Goal: Task Accomplishment & Management: Use online tool/utility

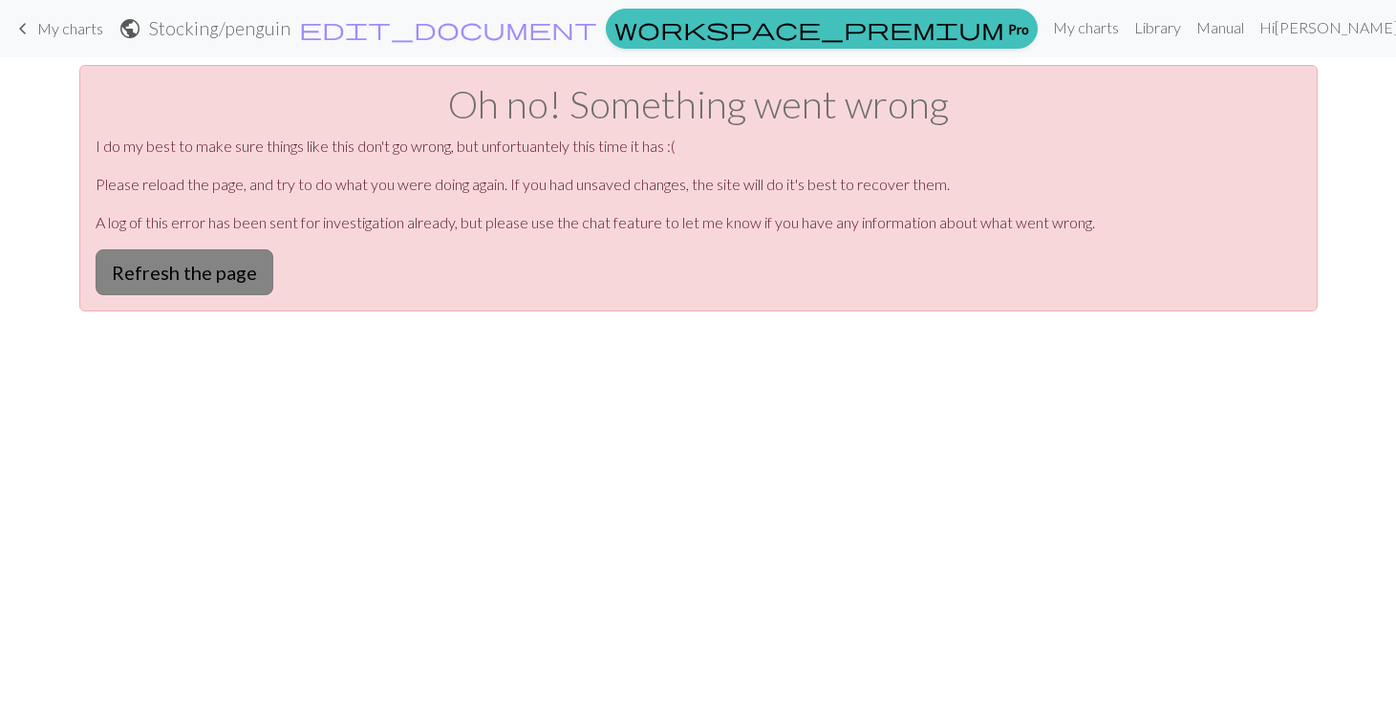
click at [254, 273] on button "Refresh the page" at bounding box center [185, 272] width 178 height 46
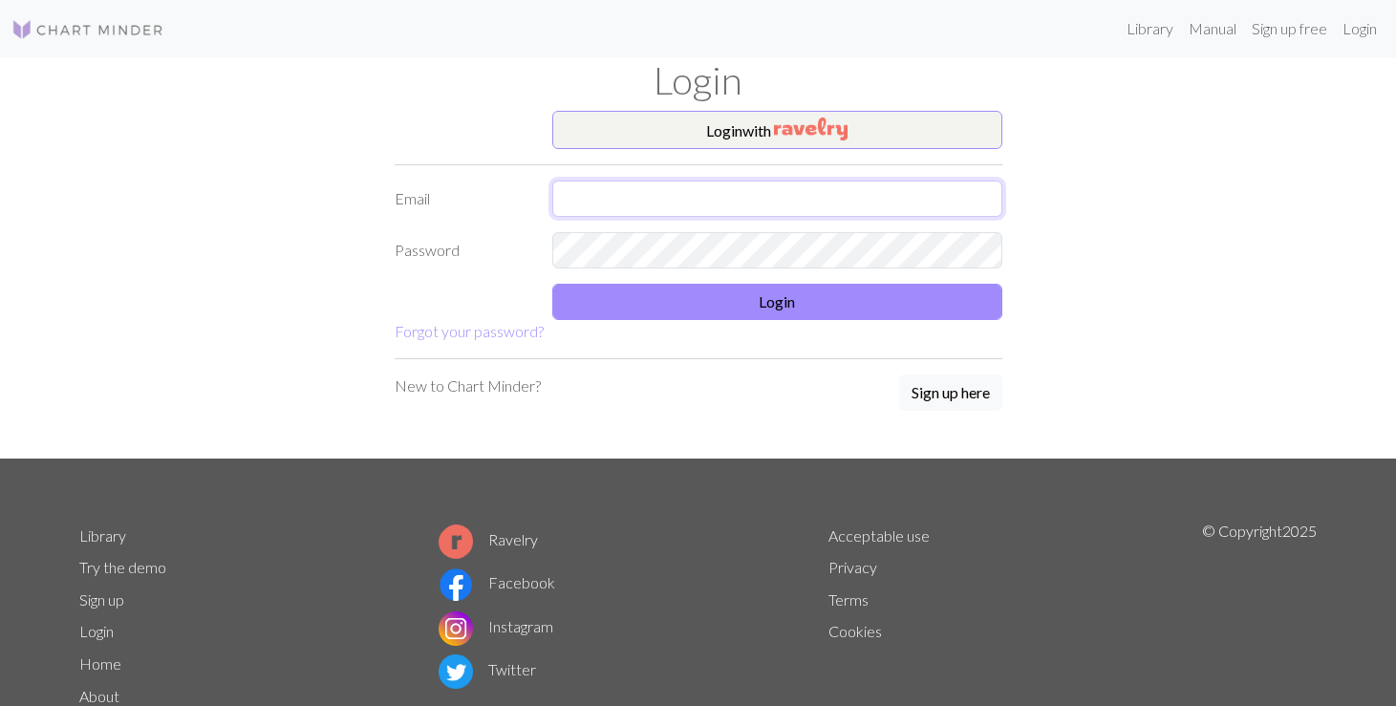
type input "laura@belljohn.com"
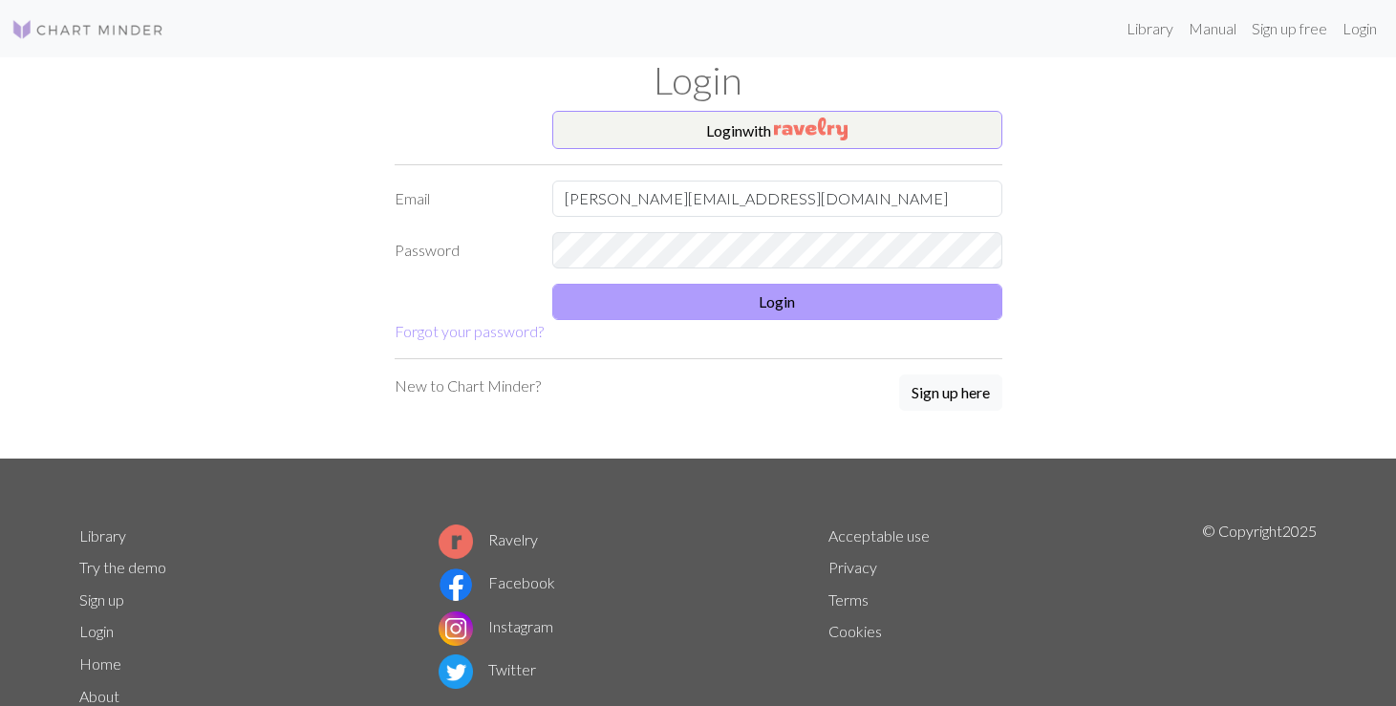
click at [658, 288] on button "Login" at bounding box center [777, 302] width 450 height 36
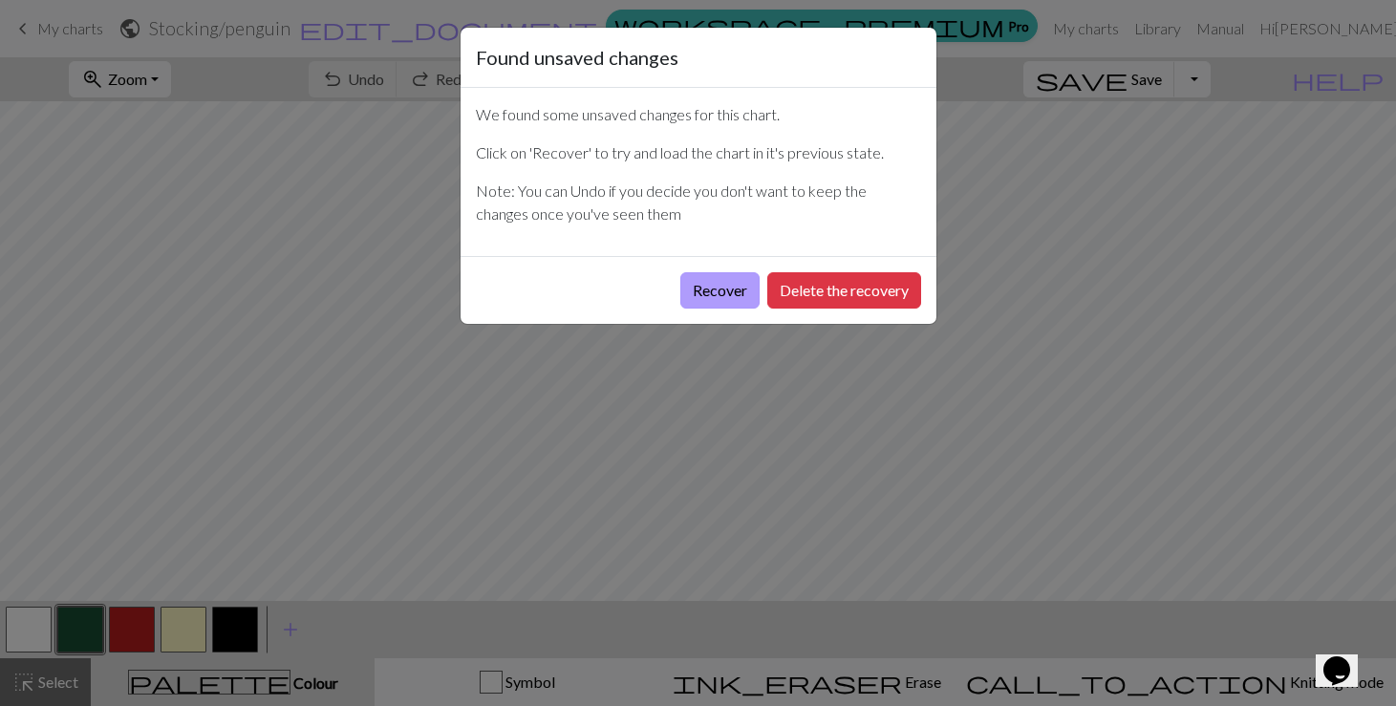
click at [719, 290] on button "Recover" at bounding box center [719, 290] width 79 height 36
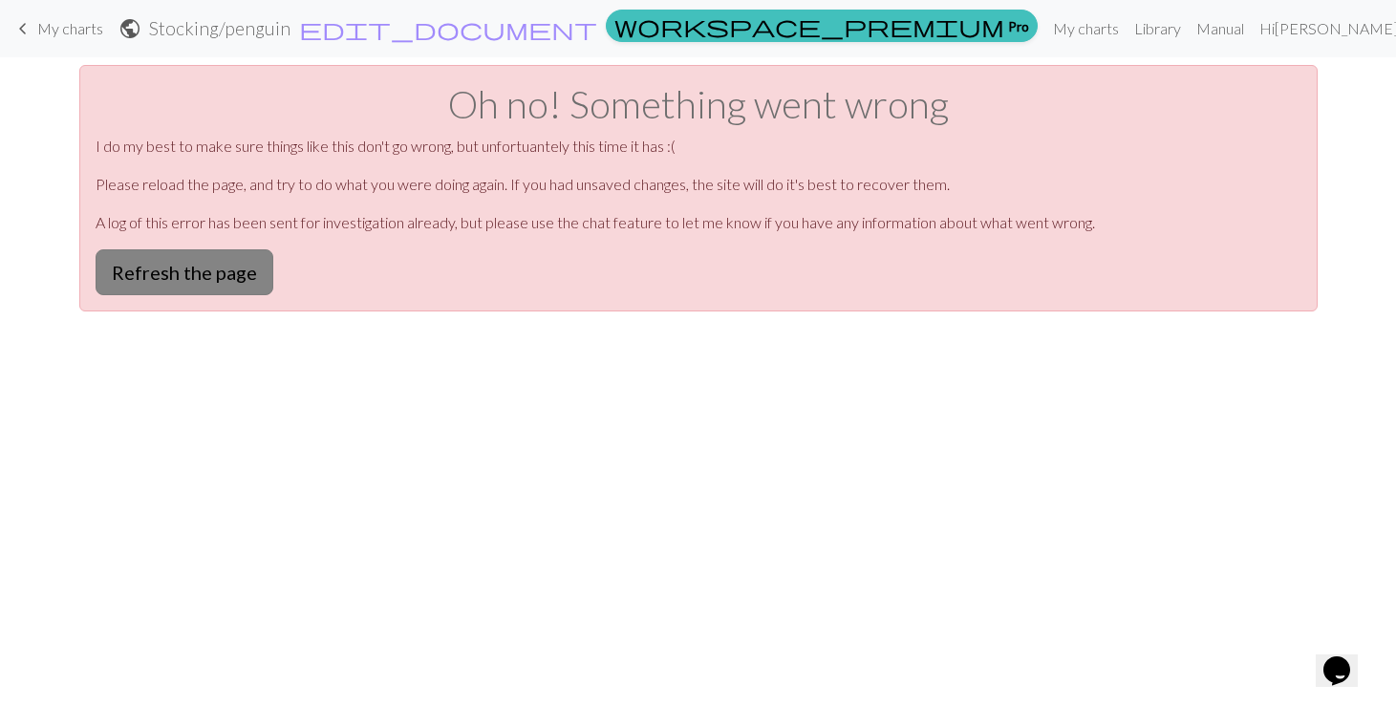
click at [234, 268] on button "Refresh the page" at bounding box center [185, 272] width 178 height 46
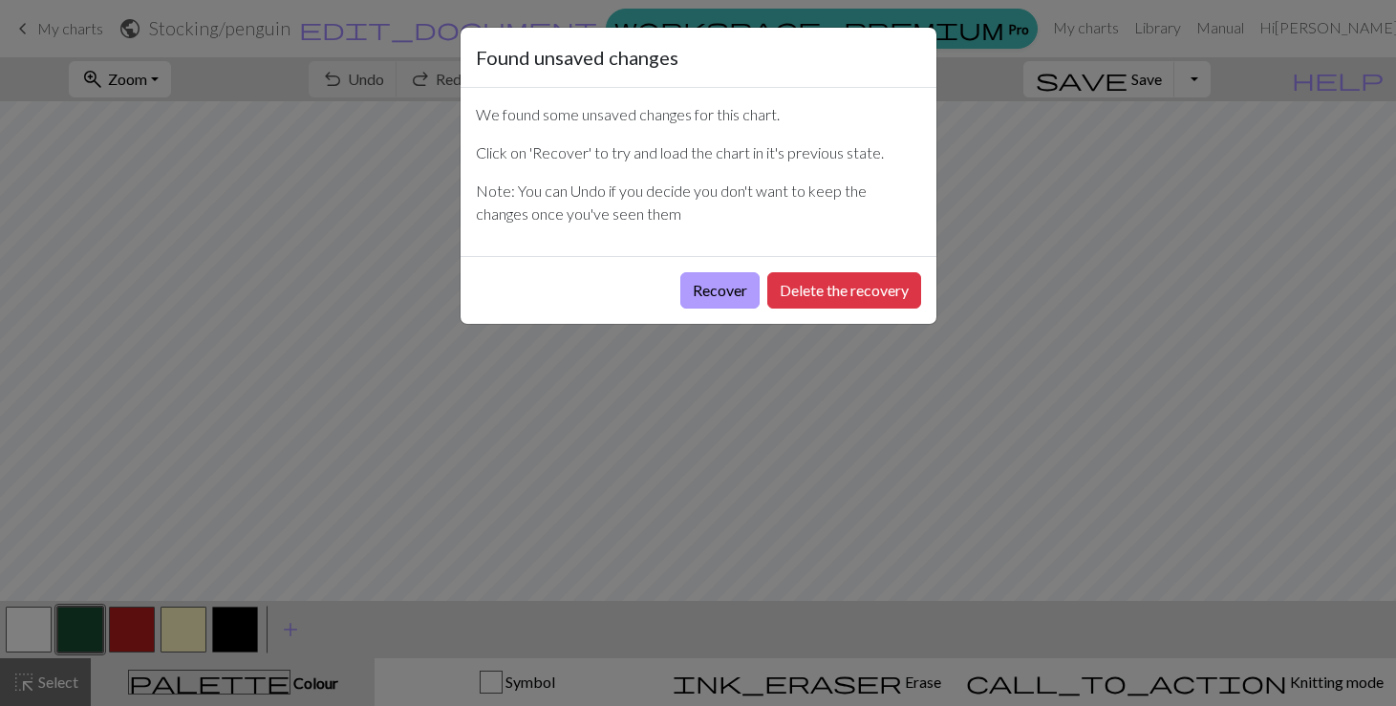
click at [697, 282] on button "Recover" at bounding box center [719, 290] width 79 height 36
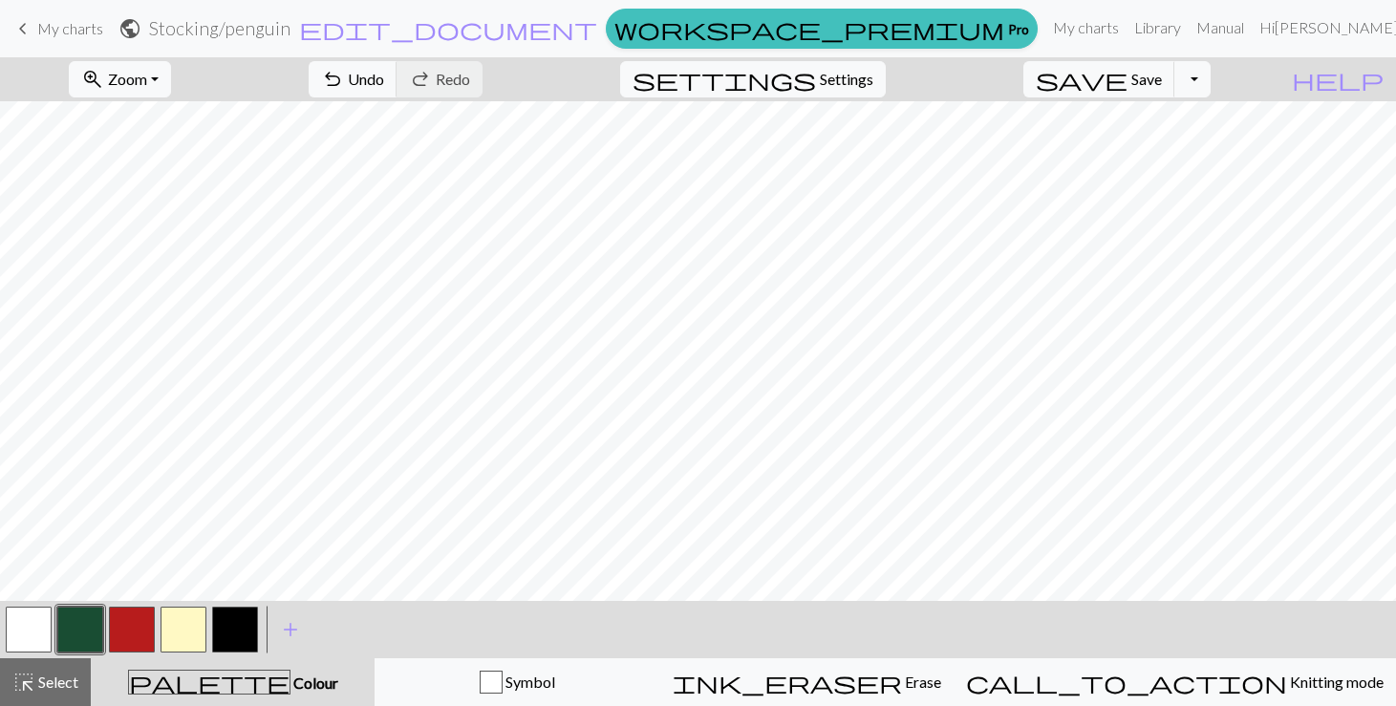
scroll to position [0, 79]
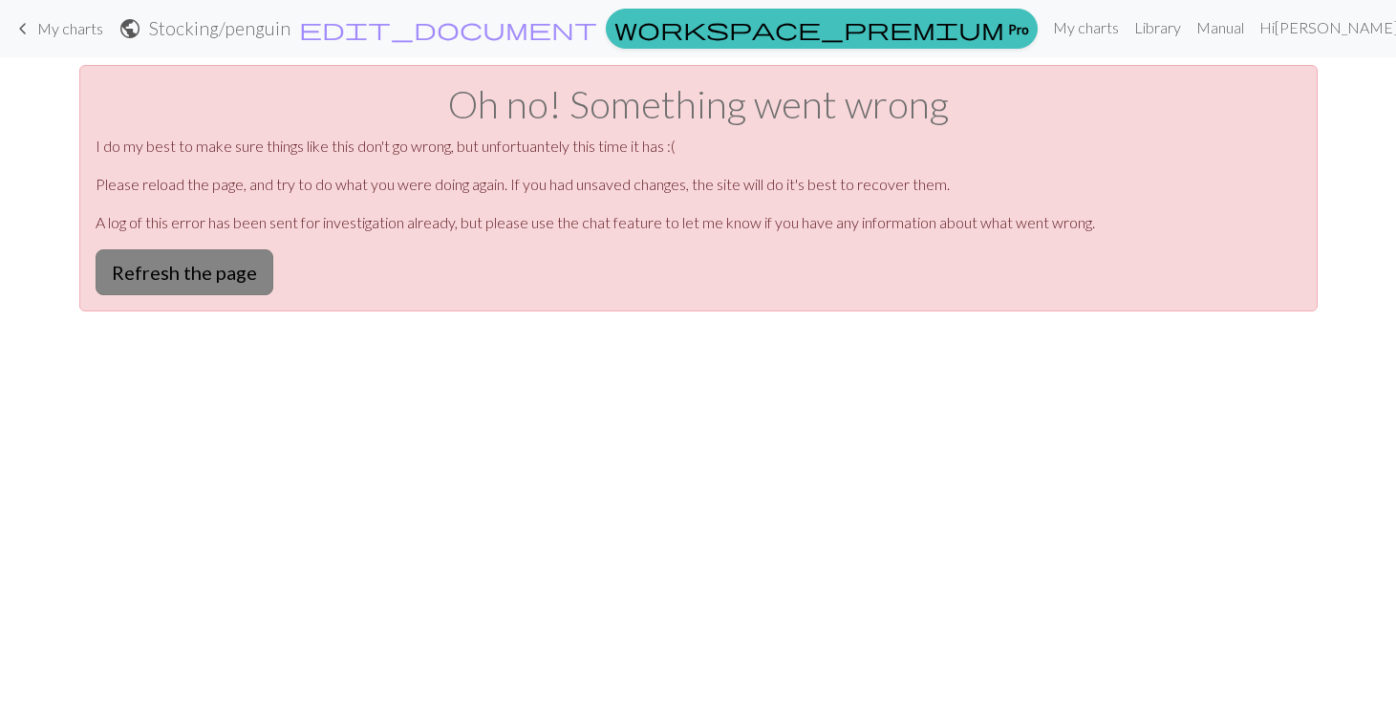
click at [222, 261] on button "Refresh the page" at bounding box center [185, 272] width 178 height 46
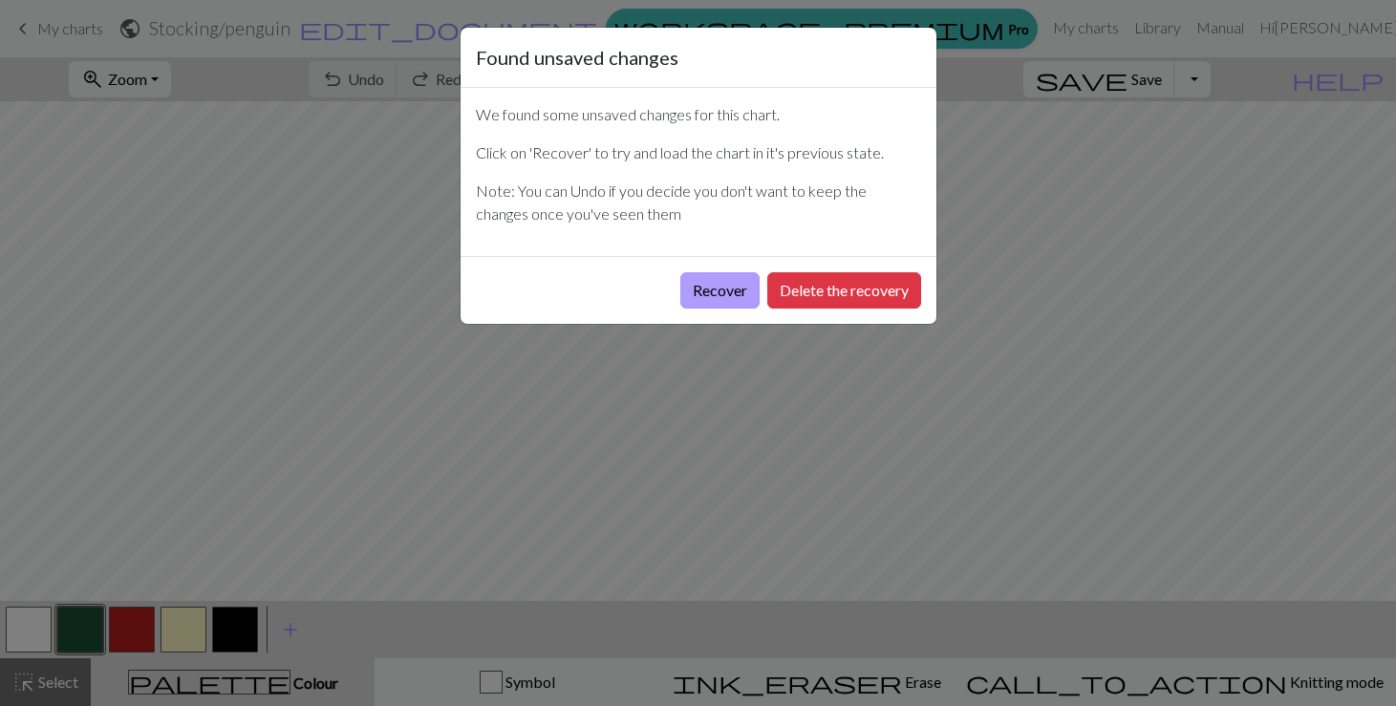
click at [707, 294] on button "Recover" at bounding box center [719, 290] width 79 height 36
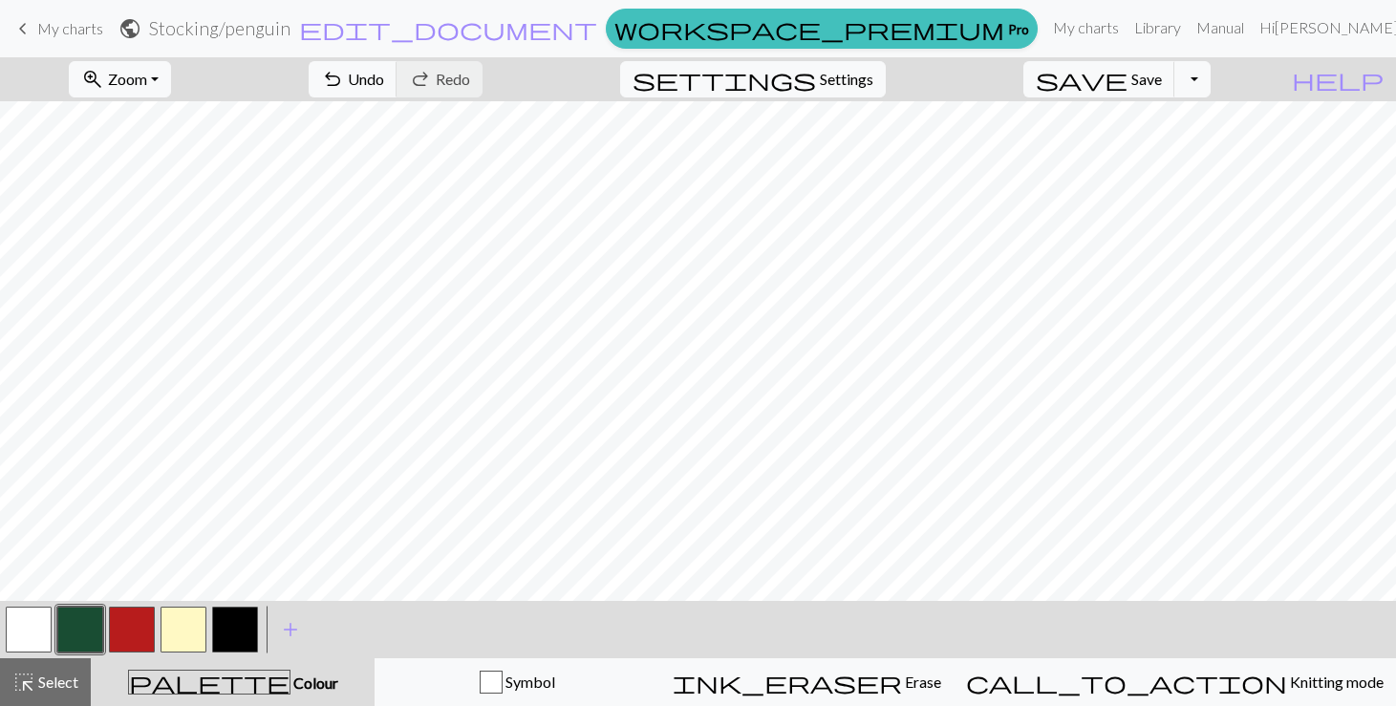
click at [135, 628] on button "button" at bounding box center [132, 630] width 46 height 46
click at [176, 621] on button "button" at bounding box center [184, 630] width 46 height 46
click at [85, 626] on button "button" at bounding box center [80, 630] width 46 height 46
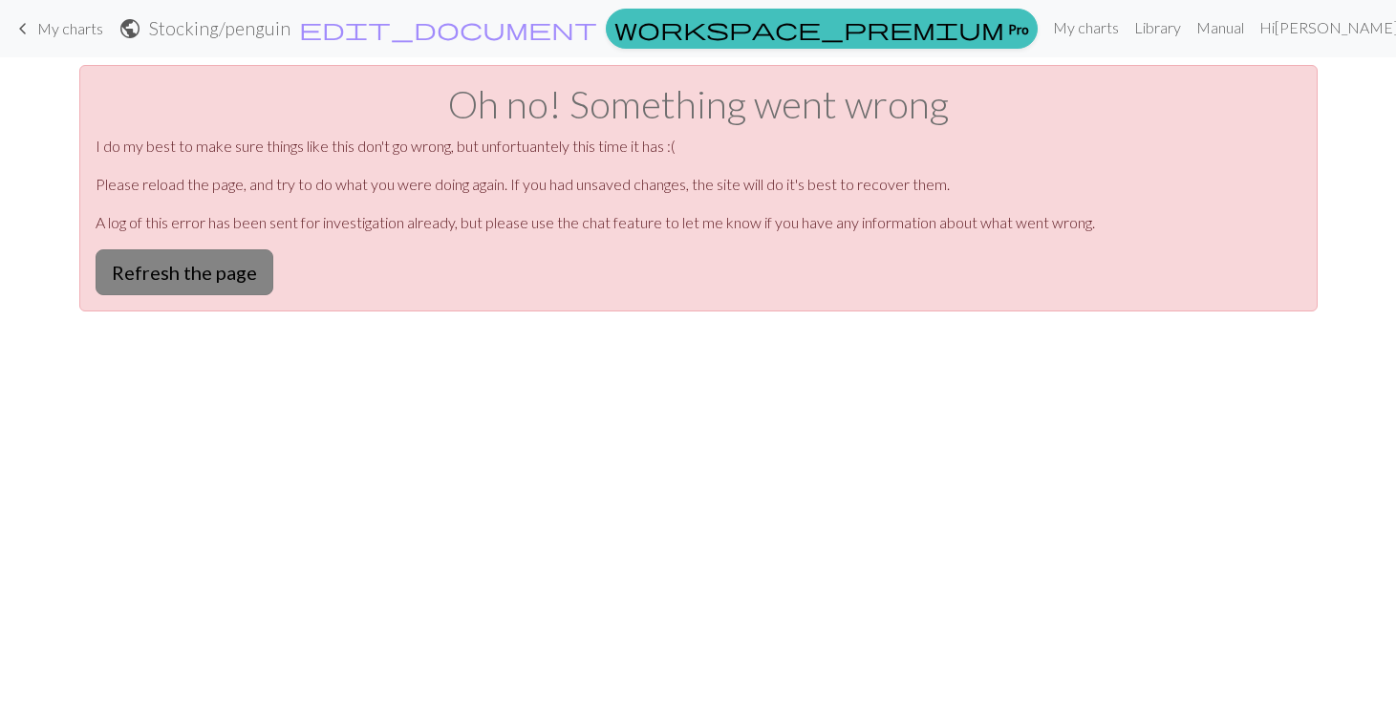
click at [163, 271] on button "Refresh the page" at bounding box center [185, 272] width 178 height 46
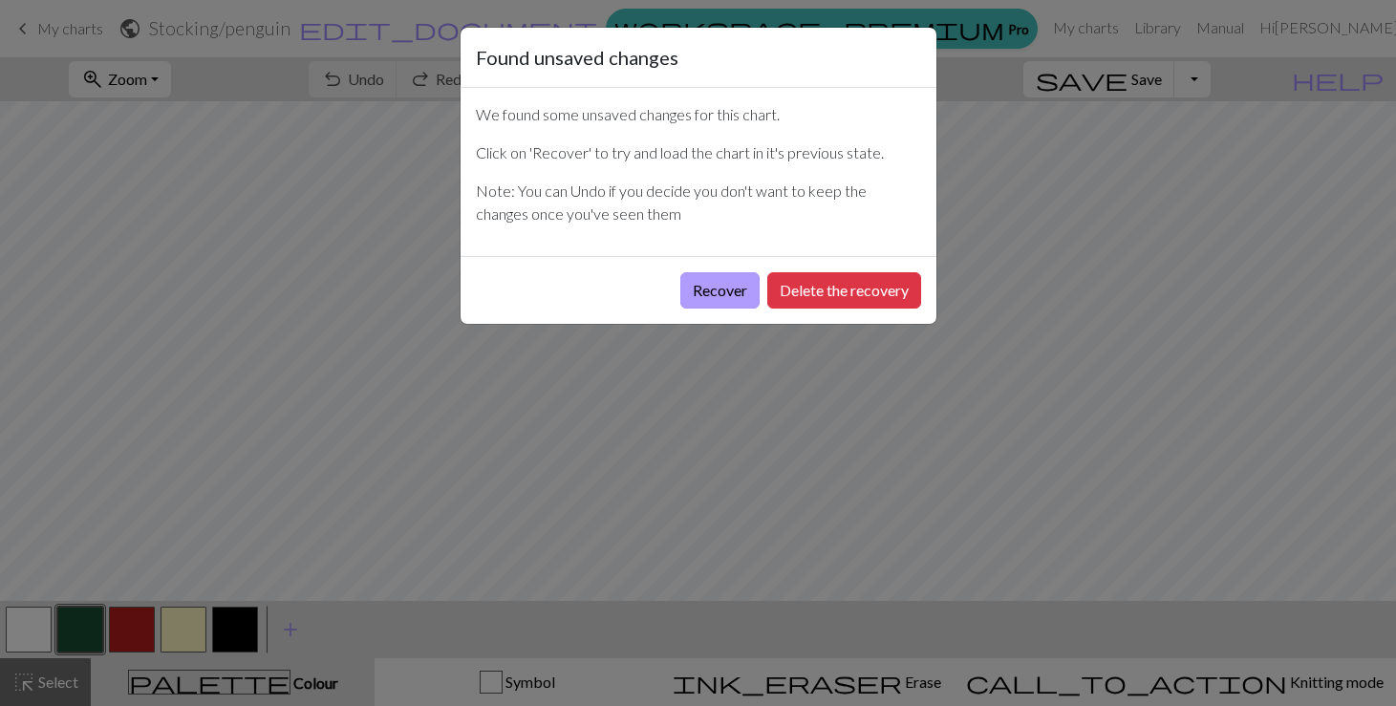
click at [707, 296] on button "Recover" at bounding box center [719, 290] width 79 height 36
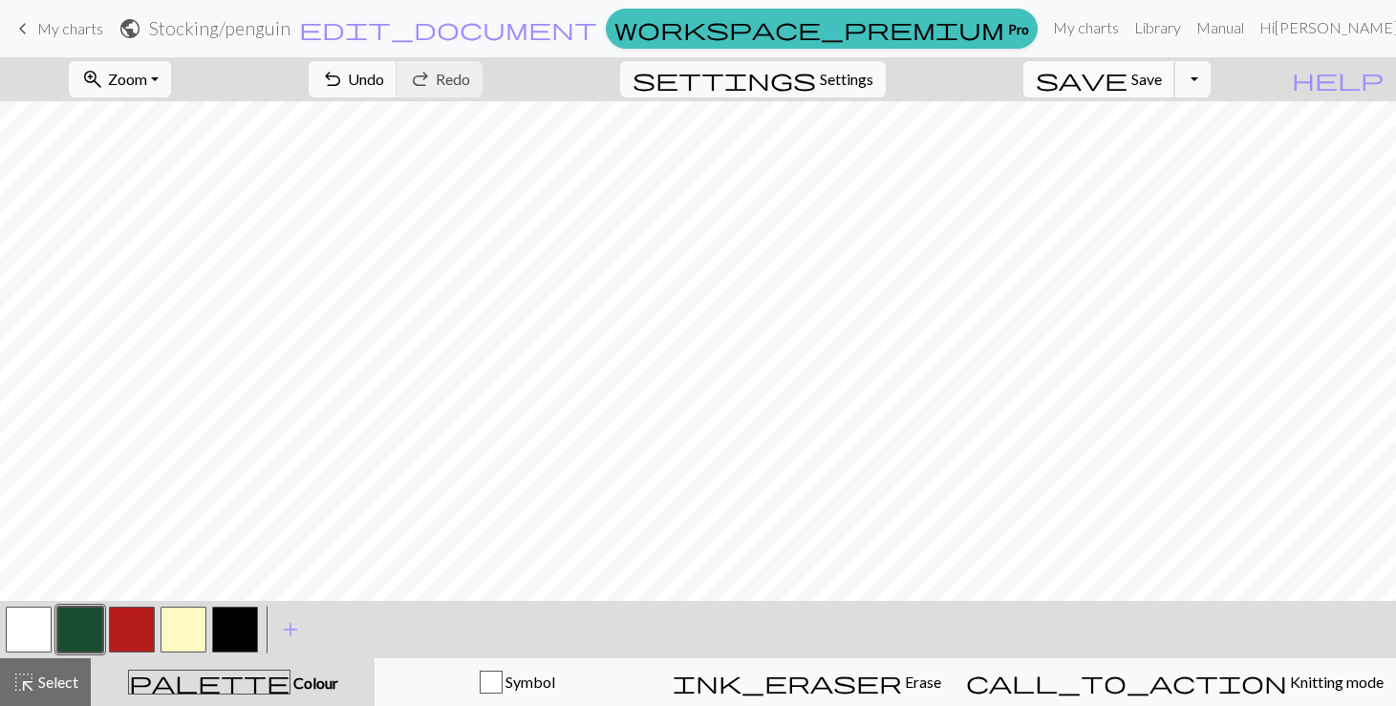
click at [1162, 81] on span "Save" at bounding box center [1146, 79] width 31 height 18
